Goal: Task Accomplishment & Management: Use online tool/utility

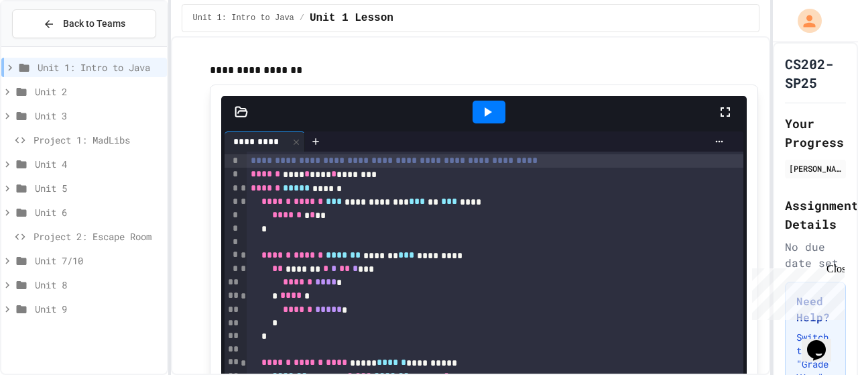
click at [251, 164] on span "**********" at bounding box center [394, 160] width 287 height 9
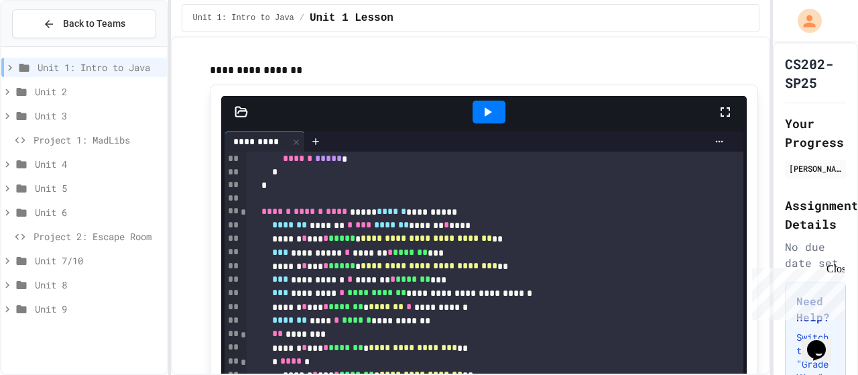
click at [479, 111] on icon at bounding box center [487, 112] width 16 height 16
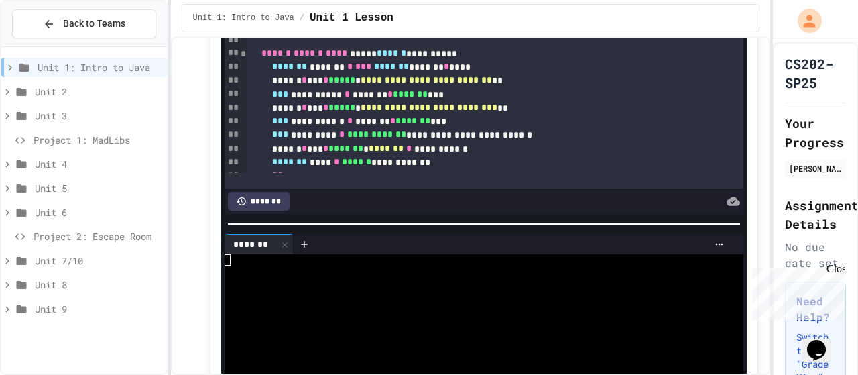
scroll to position [267, 0]
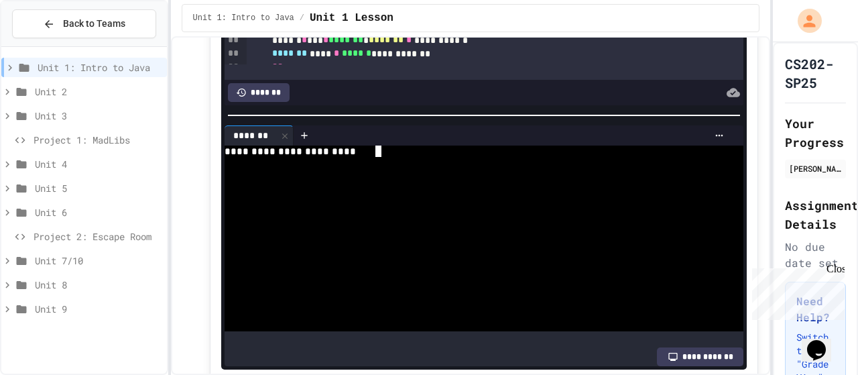
click at [414, 169] on div at bounding box center [469, 174] width 489 height 11
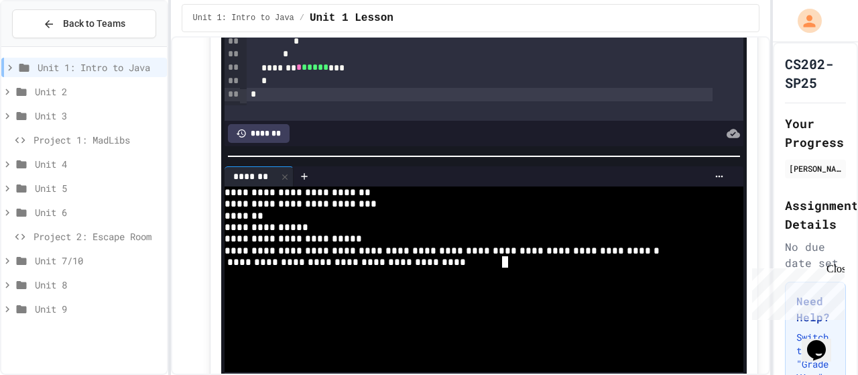
scroll to position [0, 0]
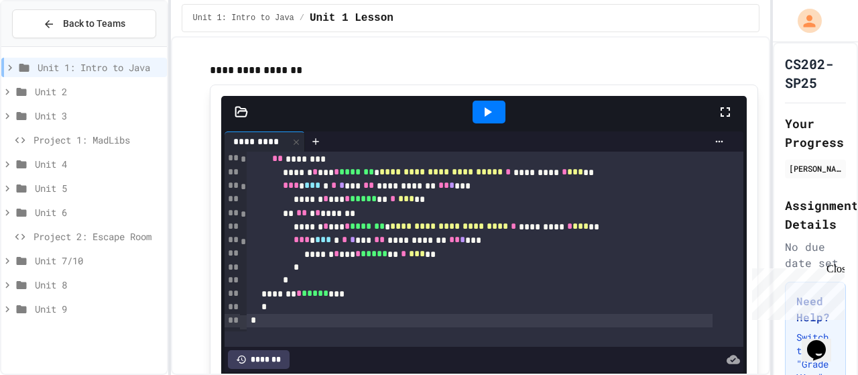
click at [479, 112] on icon at bounding box center [487, 112] width 16 height 16
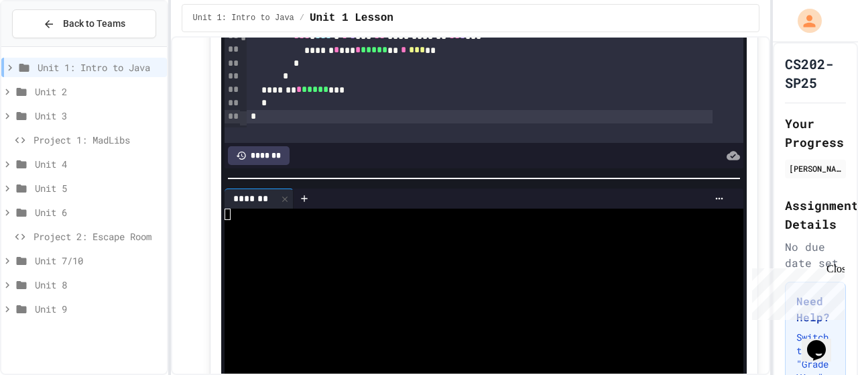
scroll to position [259, 0]
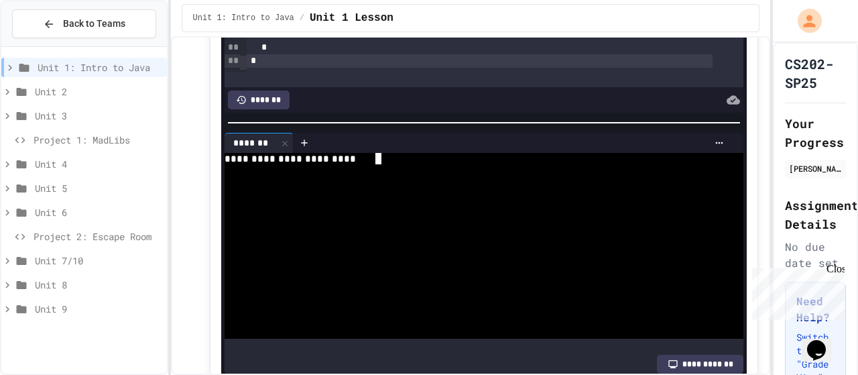
click at [418, 188] on div at bounding box center [469, 193] width 489 height 11
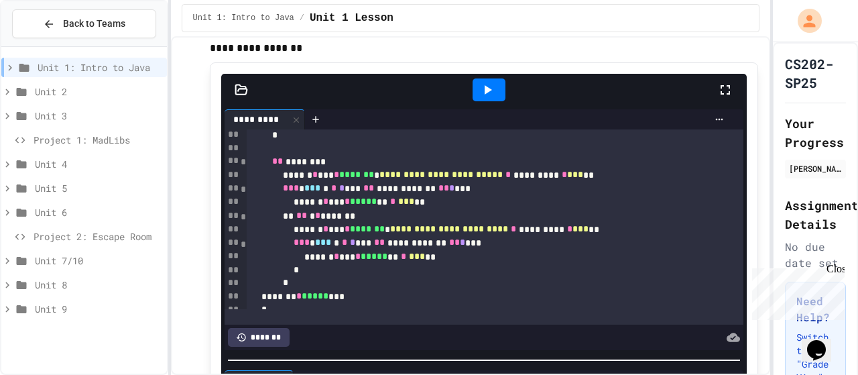
scroll to position [407, 0]
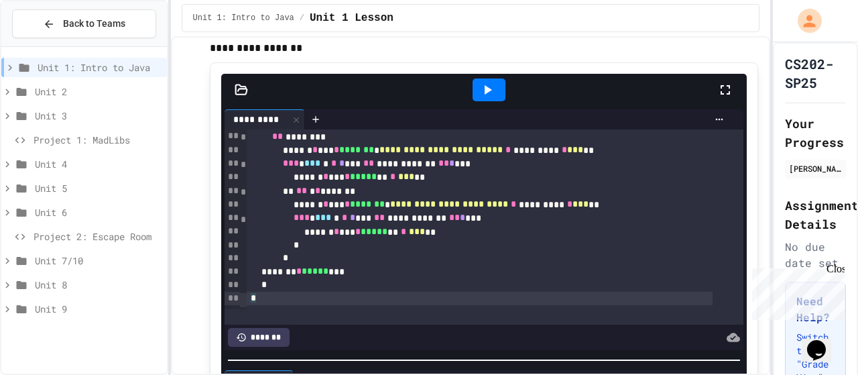
click at [294, 294] on div "*" at bounding box center [480, 298] width 467 height 13
click at [294, 294] on div "*" at bounding box center [480, 297] width 467 height 13
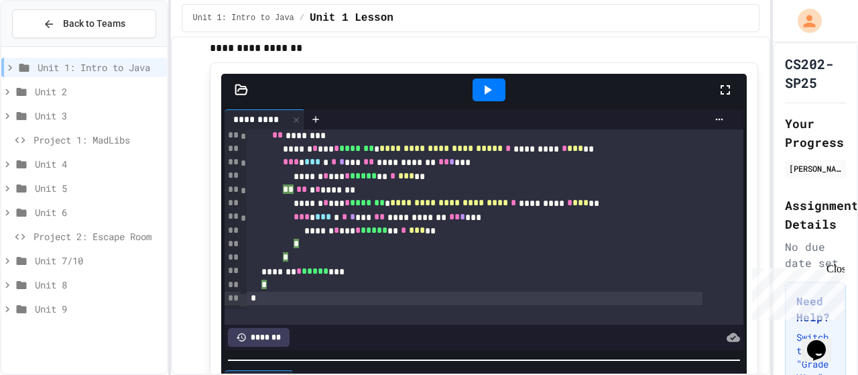
click at [294, 294] on div "*" at bounding box center [475, 298] width 456 height 13
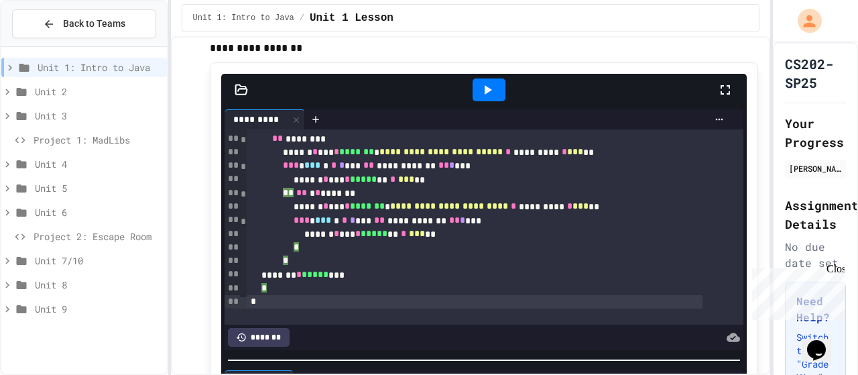
click at [294, 295] on div "*" at bounding box center [475, 301] width 456 height 13
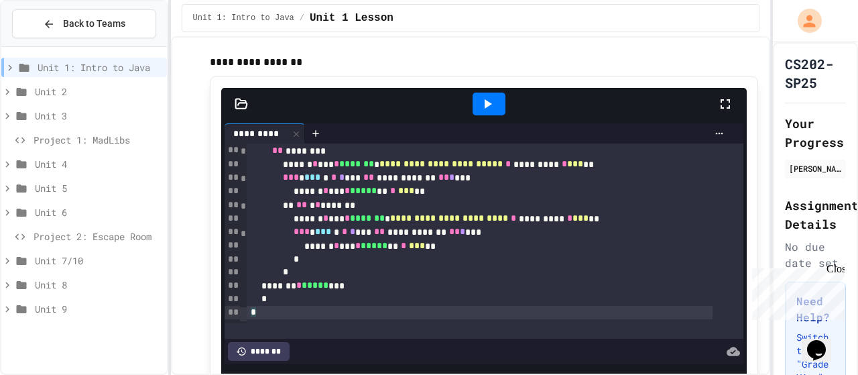
scroll to position [0, 0]
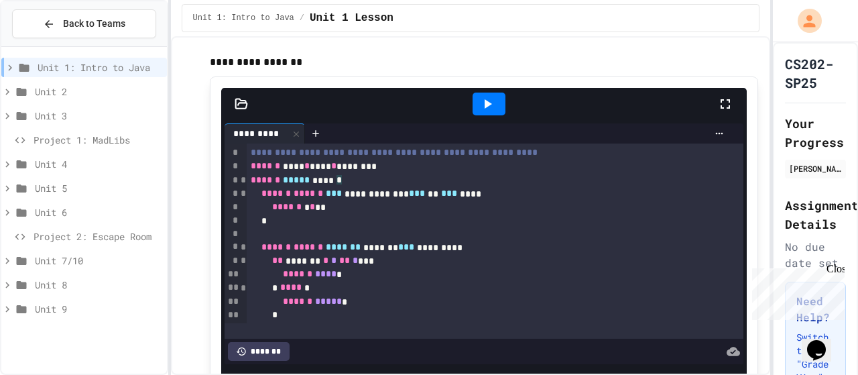
click at [483, 97] on icon at bounding box center [487, 104] width 16 height 16
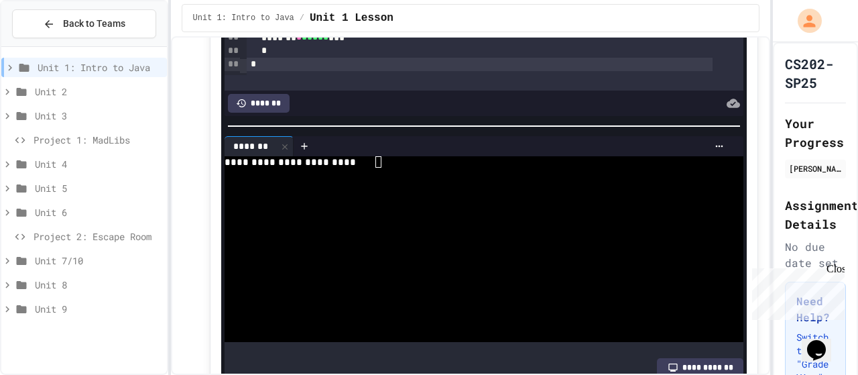
scroll to position [245, 0]
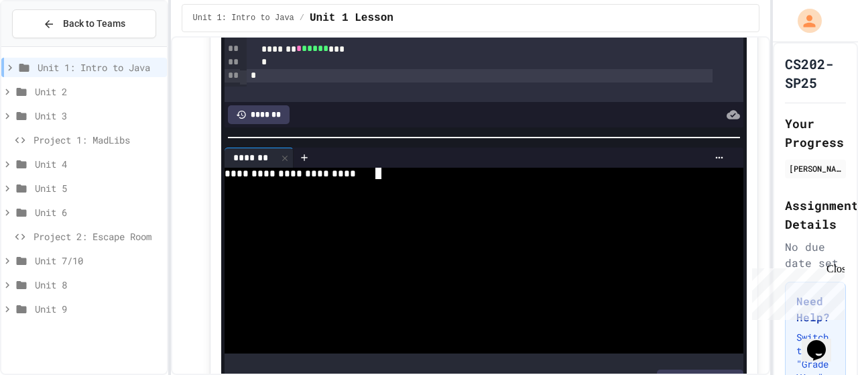
click at [424, 180] on div at bounding box center [469, 184] width 489 height 11
